Goal: Navigation & Orientation: Find specific page/section

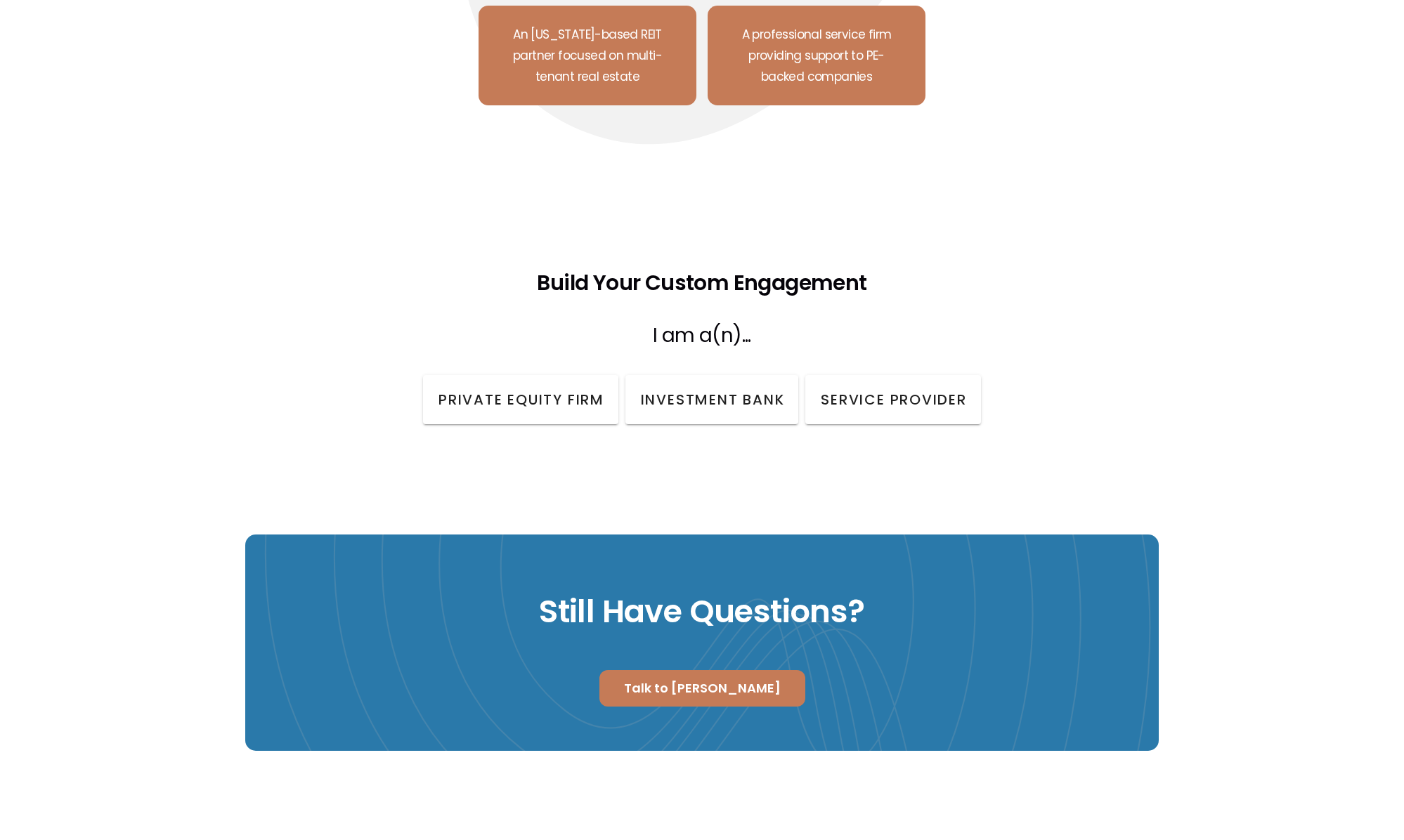
scroll to position [1658, 0]
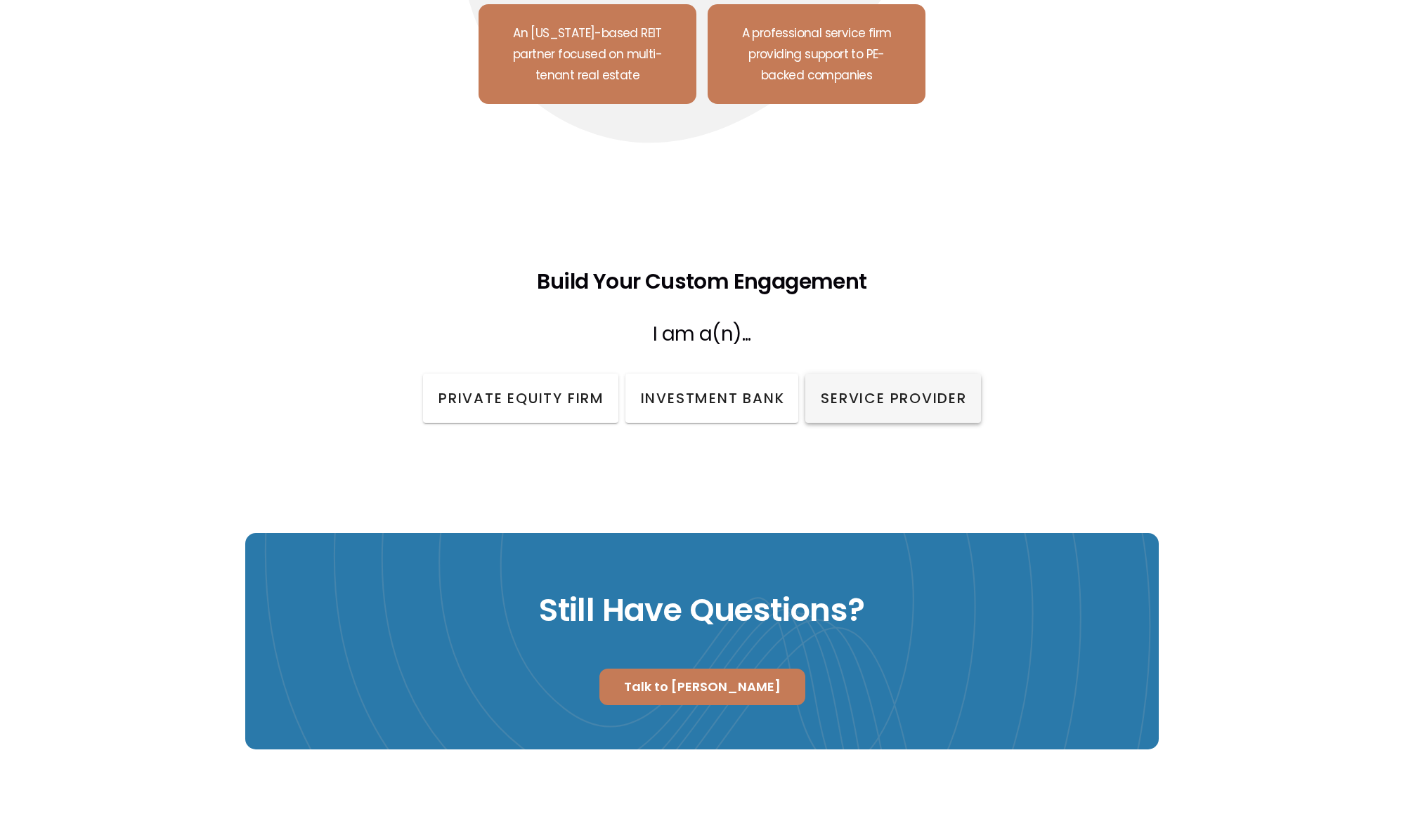
click at [894, 388] on span "Service Provider" at bounding box center [892, 398] width 147 height 21
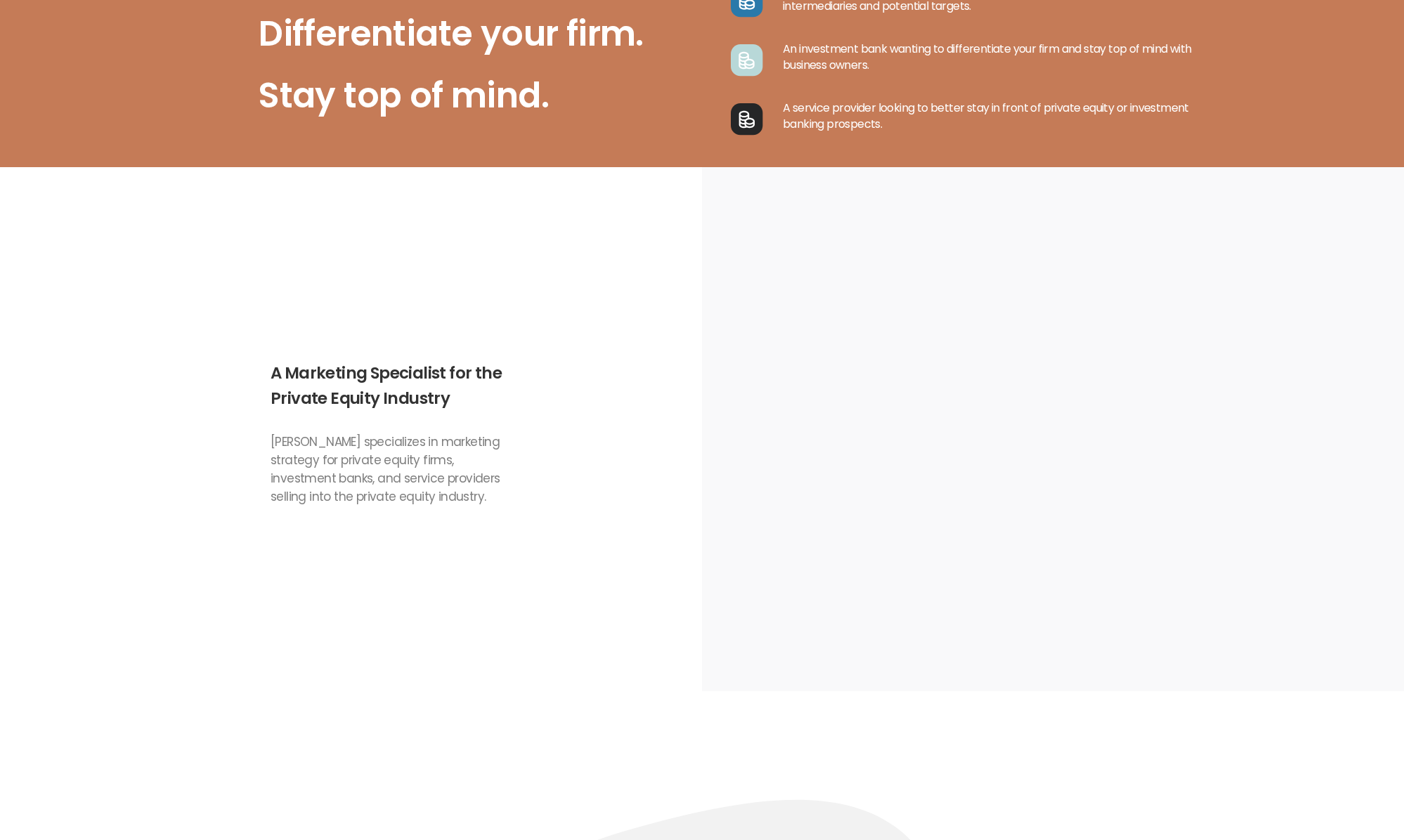
scroll to position [0, 0]
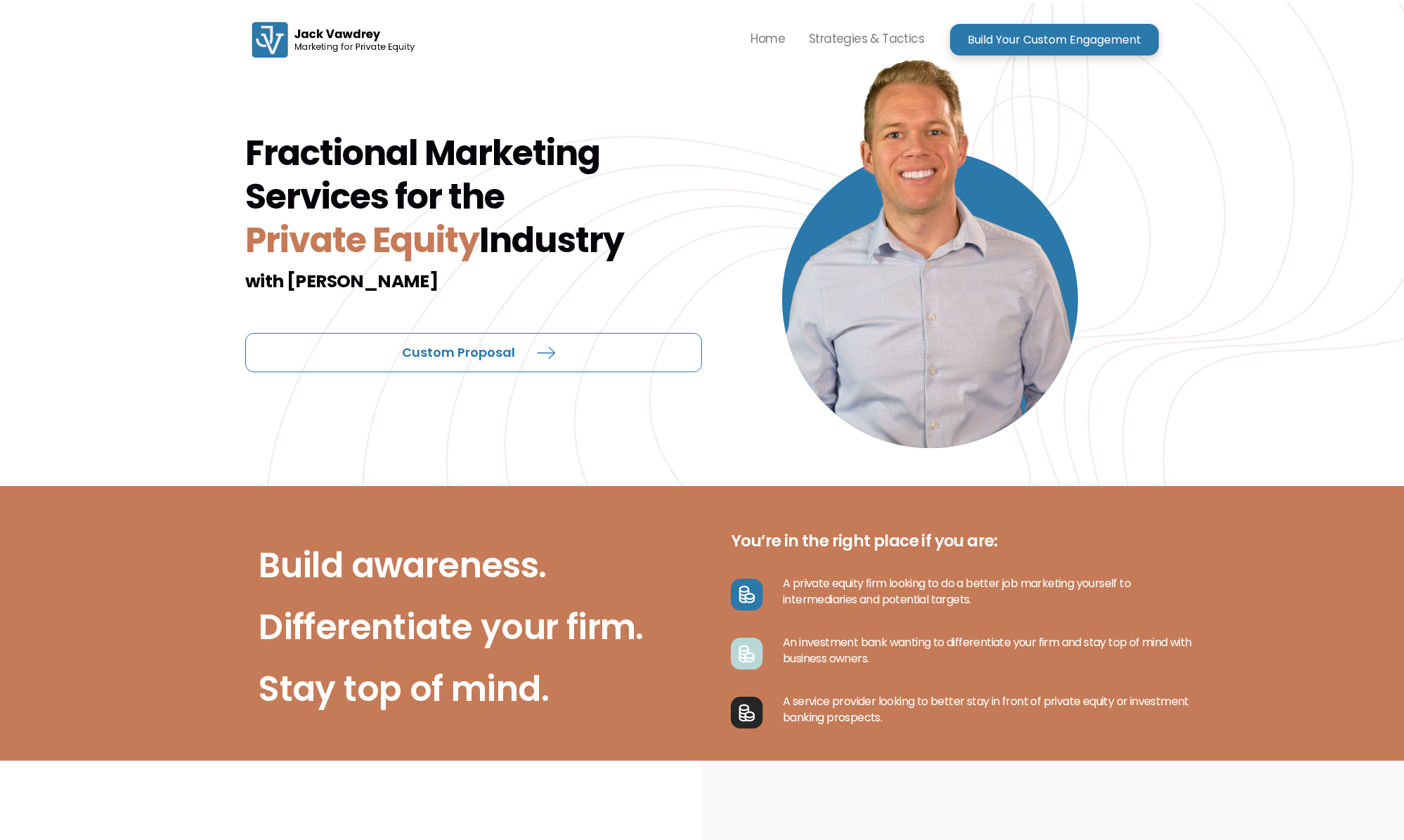
click at [523, 356] on icon at bounding box center [547, 353] width 49 height 49
click at [859, 40] on p "Strategies & Tactics" at bounding box center [864, 38] width 120 height 21
